Goal: Task Accomplishment & Management: Complete application form

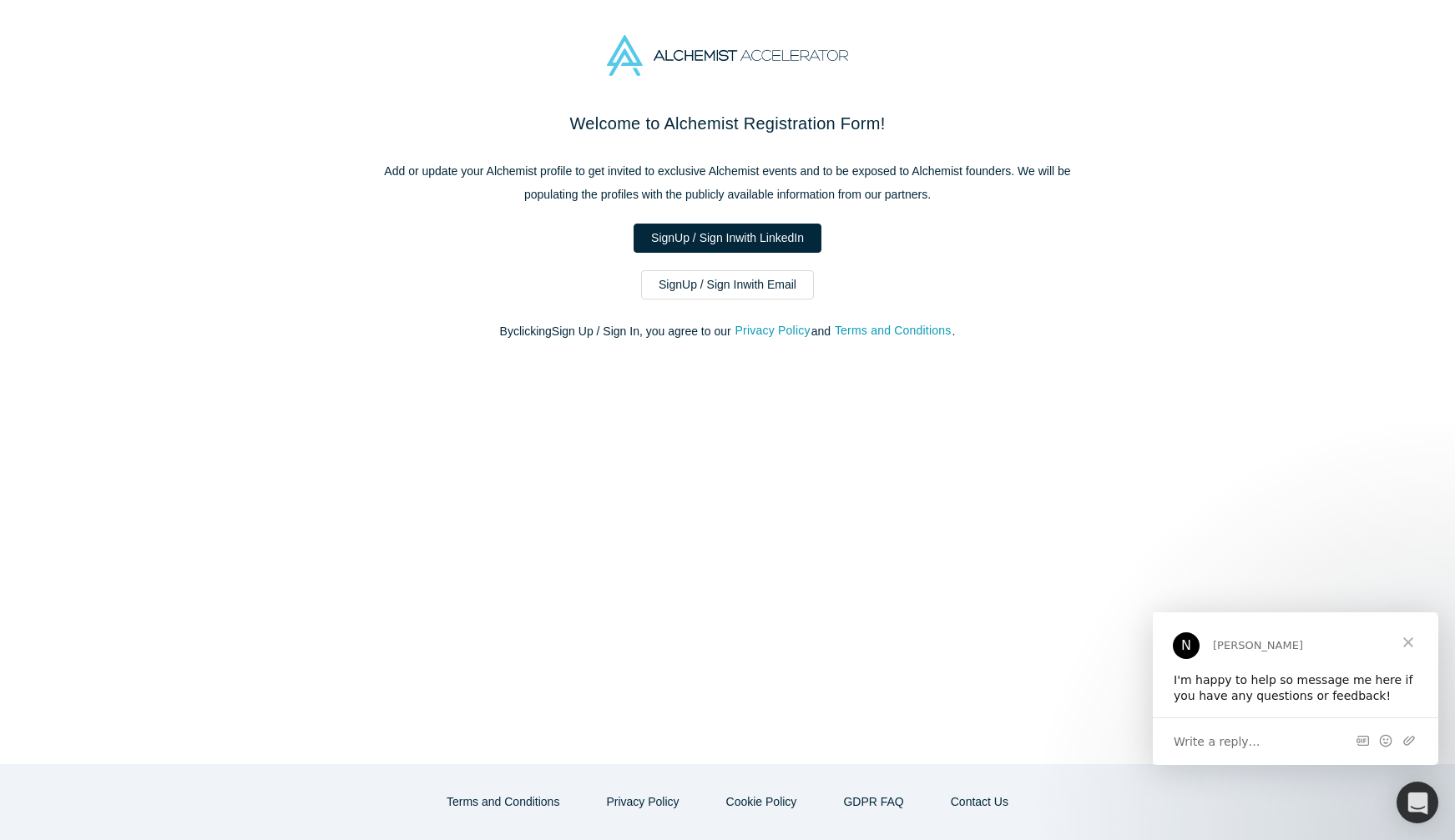
click at [669, 451] on div "Welcome to Alchemist Registration Form! Add or update your Alchemist profile to…" at bounding box center [727, 437] width 1455 height 653
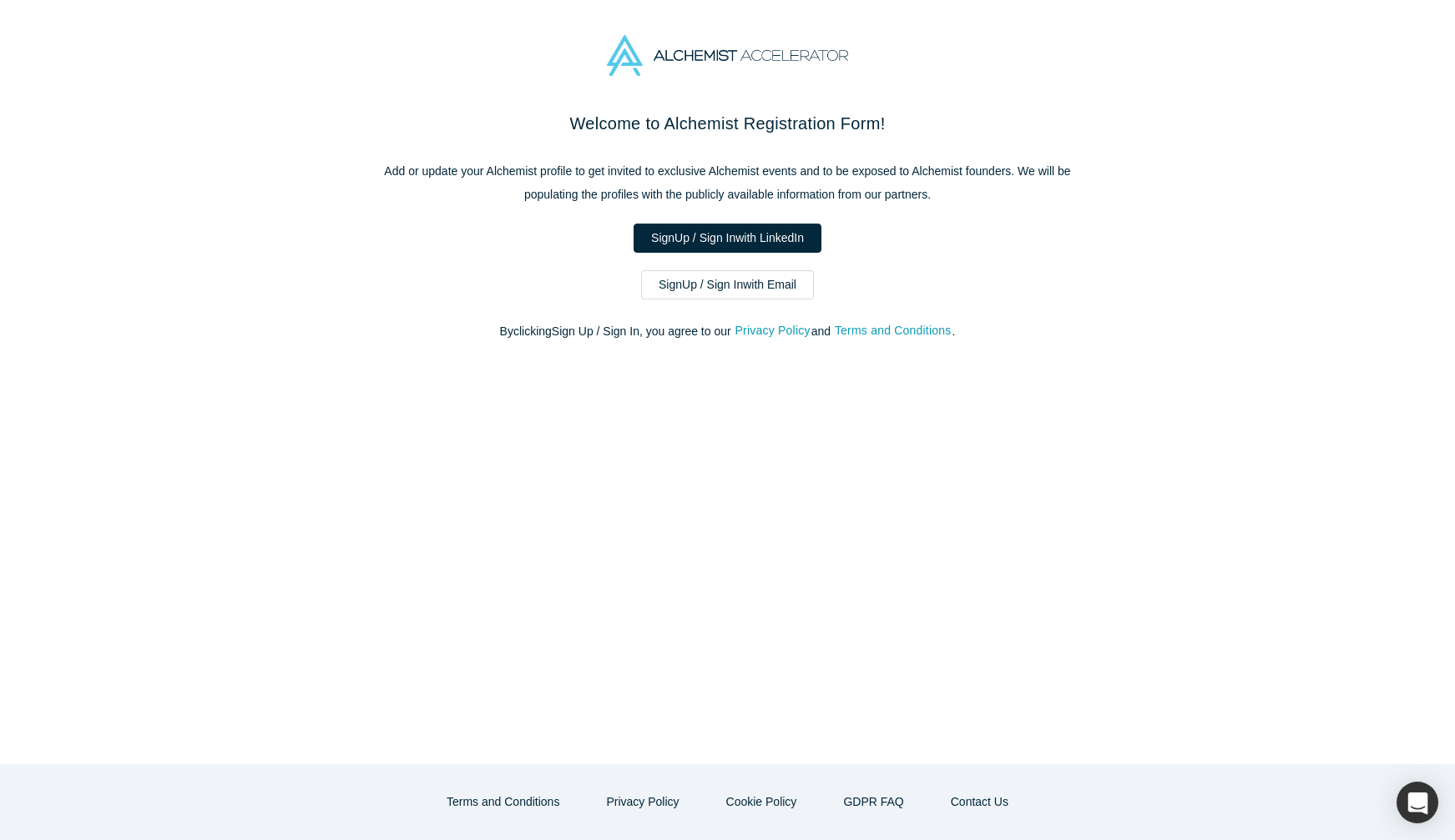
click at [758, 228] on link "Sign Up / Sign In with LinkedIn" at bounding box center [727, 238] width 188 height 29
